Goal: Task Accomplishment & Management: Complete application form

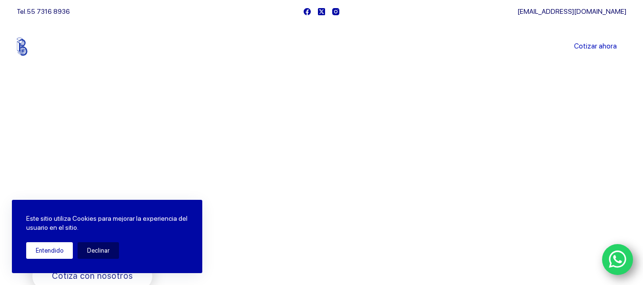
click at [45, 251] on button "Entendido" at bounding box center [49, 250] width 47 height 17
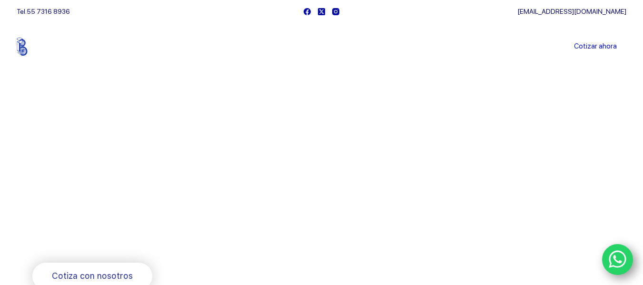
click at [45, 251] on button "Entendido" at bounding box center [49, 257] width 47 height 17
click at [605, 48] on link "Cotizar ahora" at bounding box center [595, 46] width 62 height 19
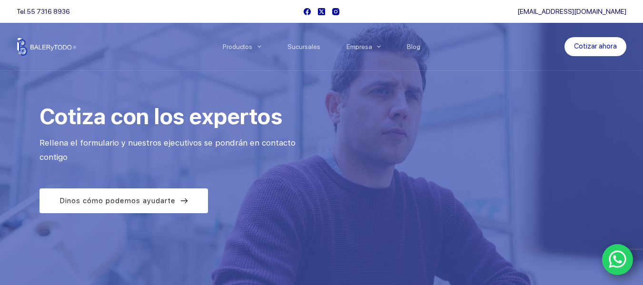
click at [612, 260] on icon "WhatsApp" at bounding box center [618, 259] width 18 height 20
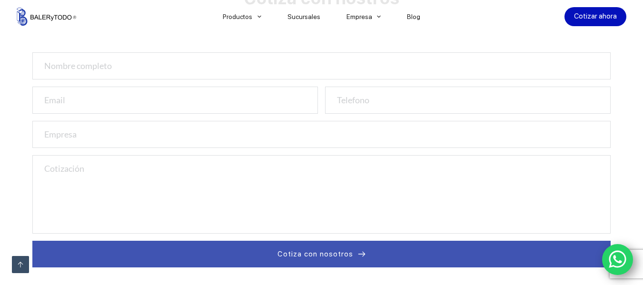
scroll to position [334, 0]
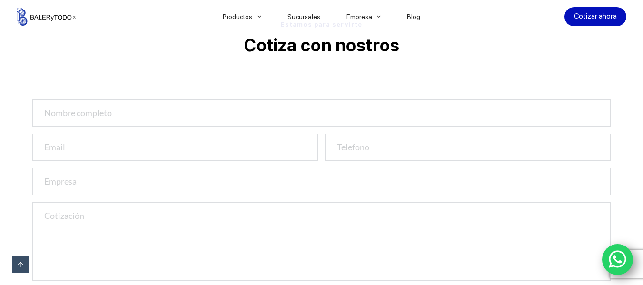
click at [112, 116] on input "text" at bounding box center [321, 112] width 579 height 27
type input "c"
type input "[PERSON_NAME]"
click at [75, 145] on input "email" at bounding box center [174, 147] width 285 height 27
type input "carmenrodriguez@seaztec.com.mx"
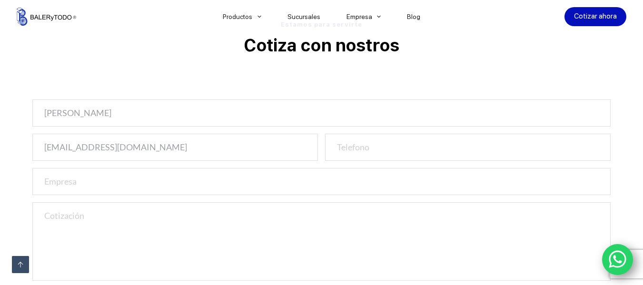
click at [86, 187] on input "text" at bounding box center [321, 181] width 579 height 27
type input "sumoinistros electronicos Aztec"
click at [91, 220] on textarea at bounding box center [321, 241] width 579 height 79
click at [242, 212] on textarea "cotizar extractor hidraulico MXAGD 1,3, 4,5, 7" at bounding box center [321, 241] width 579 height 79
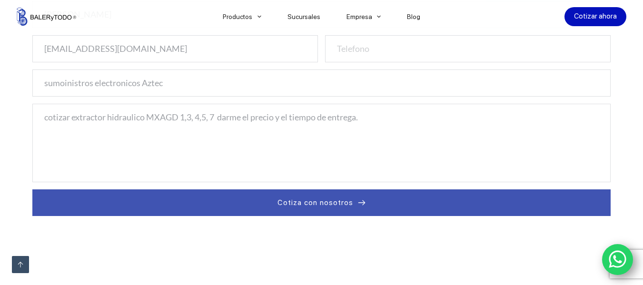
scroll to position [436, 0]
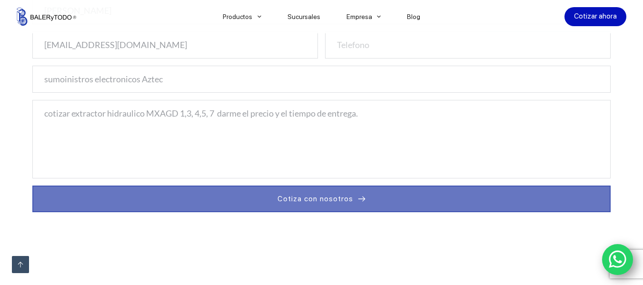
type textarea "cotizar extractor hidraulico MXAGD 1,3, 4,5, 7 darme el precio y el tiempo de e…"
click at [316, 198] on span "Cotiza con nosotros" at bounding box center [315, 198] width 76 height 11
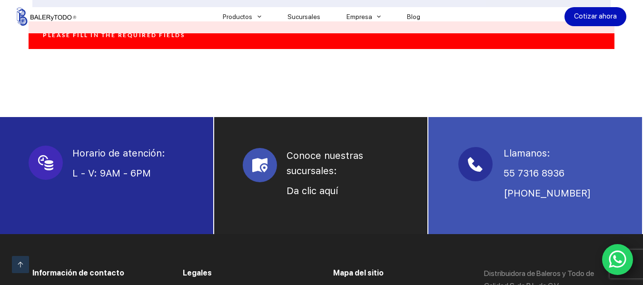
scroll to position [649, 0]
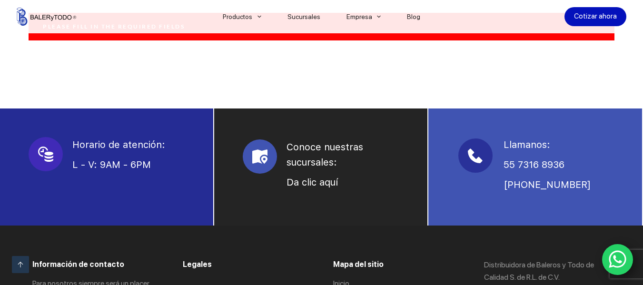
click at [610, 260] on icon "WhatsApp" at bounding box center [618, 260] width 18 height 18
